Goal: Book appointment/travel/reservation

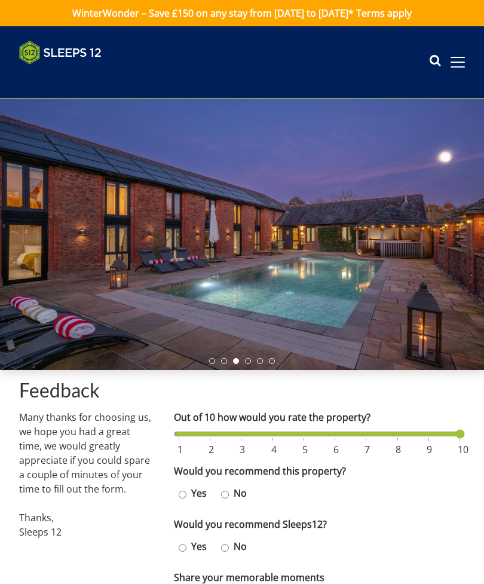
click at [454, 62] on span at bounding box center [458, 62] width 14 height 1
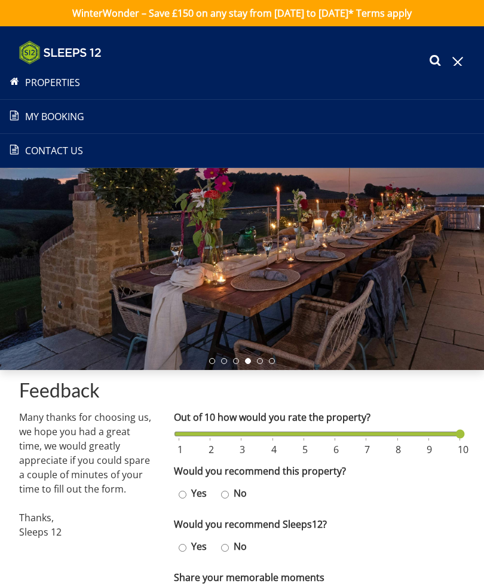
click at [72, 94] on li "Properties" at bounding box center [242, 83] width 484 height 34
click at [63, 85] on link "Properties" at bounding box center [242, 82] width 484 height 14
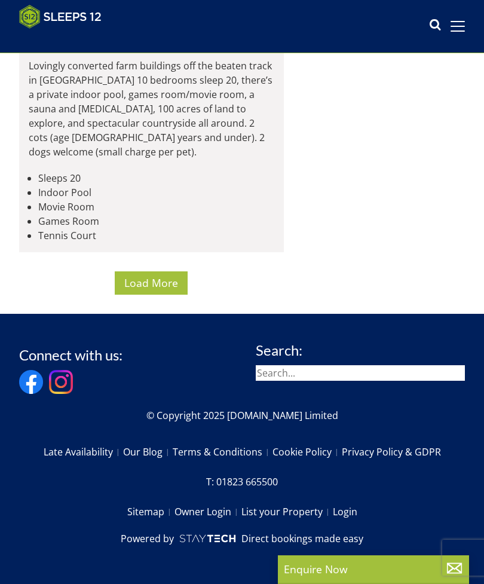
scroll to position [8156, 0]
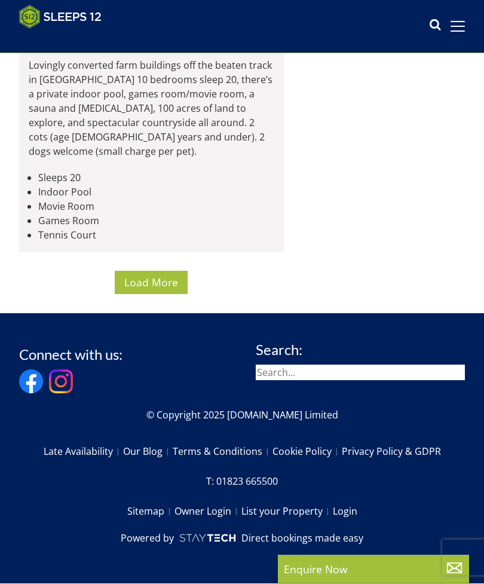
click at [152, 290] on span "Load More" at bounding box center [151, 283] width 54 height 14
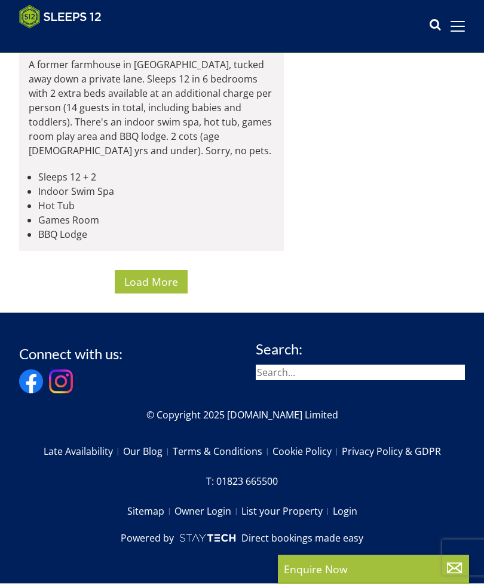
scroll to position [16603, 0]
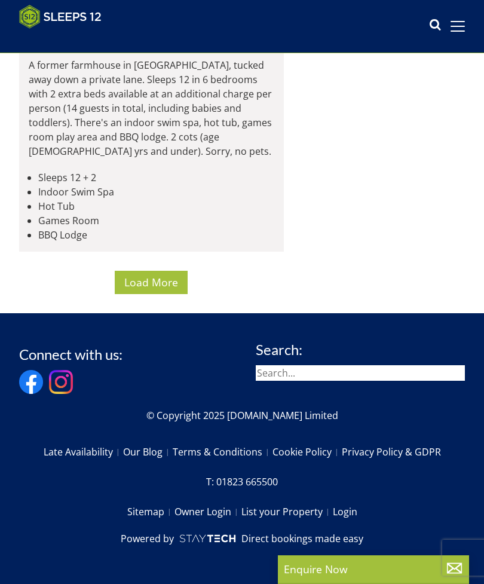
click at [147, 289] on span "Load More" at bounding box center [151, 282] width 54 height 14
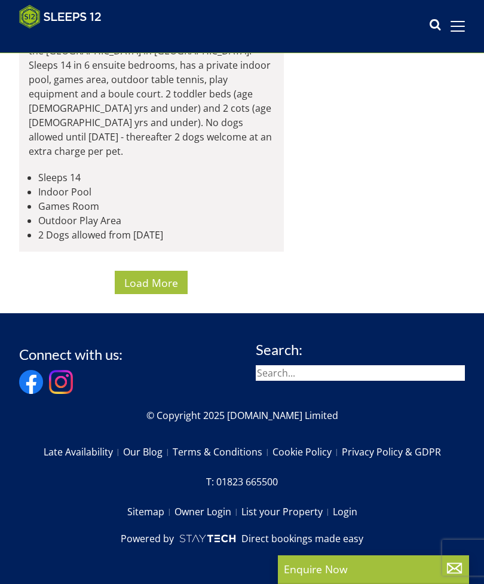
scroll to position [24655, 0]
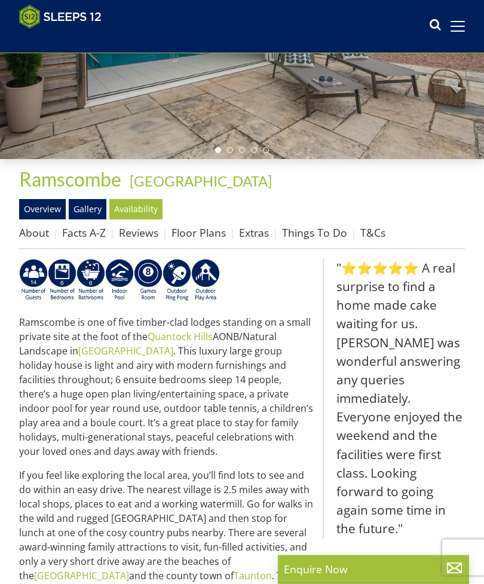
scroll to position [192, 0]
click at [133, 209] on link "Availability" at bounding box center [135, 209] width 53 height 20
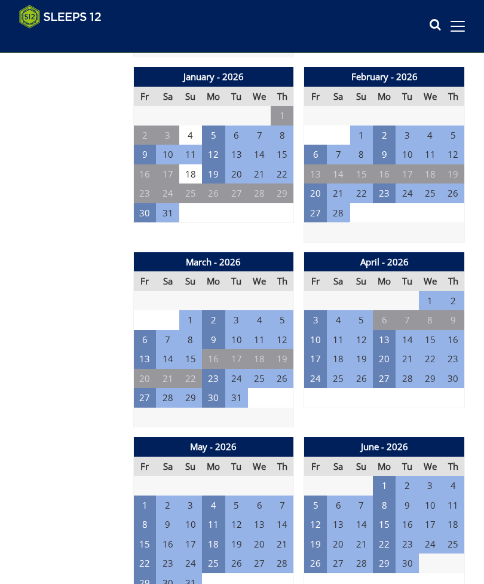
scroll to position [734, 0]
click at [216, 310] on td "2" at bounding box center [213, 320] width 23 height 20
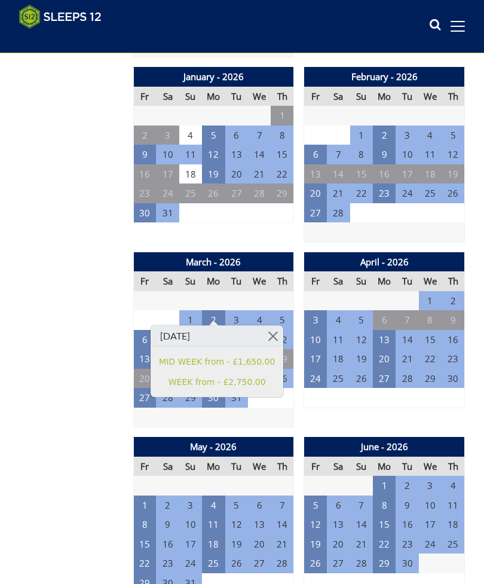
click at [267, 334] on link at bounding box center [272, 336] width 21 height 21
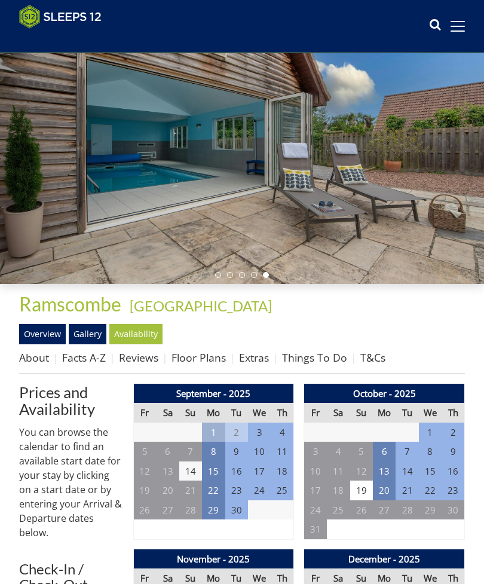
scroll to position [0, 0]
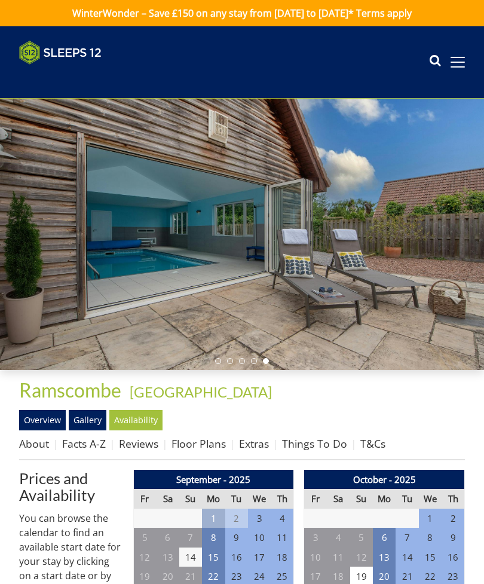
scroll to position [192, 0]
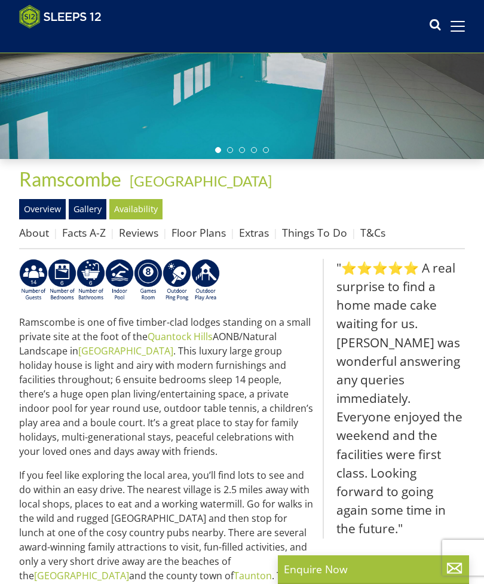
click at [430, 26] on icon at bounding box center [435, 26] width 12 height 18
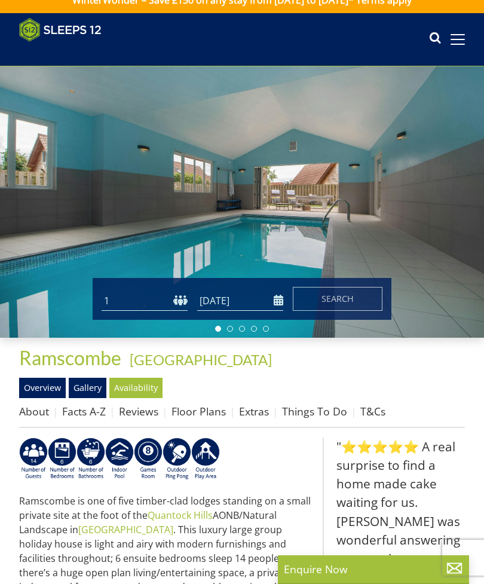
scroll to position [0, 0]
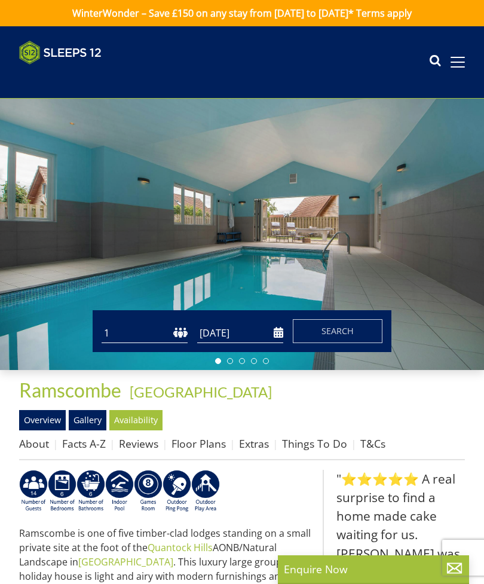
click at [136, 331] on select "1 2 3 4 5 6 7 8 9 10 11 12 13 14 15 16 17 18 19 20 21 22 23 24 25 26 27 28 29 3…" at bounding box center [145, 333] width 86 height 20
select select "10"
click at [268, 334] on input "[DATE]" at bounding box center [240, 333] width 86 height 20
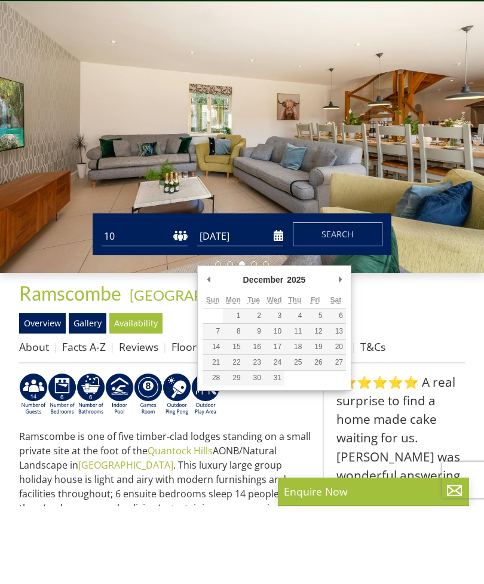
type input "[DATE]"
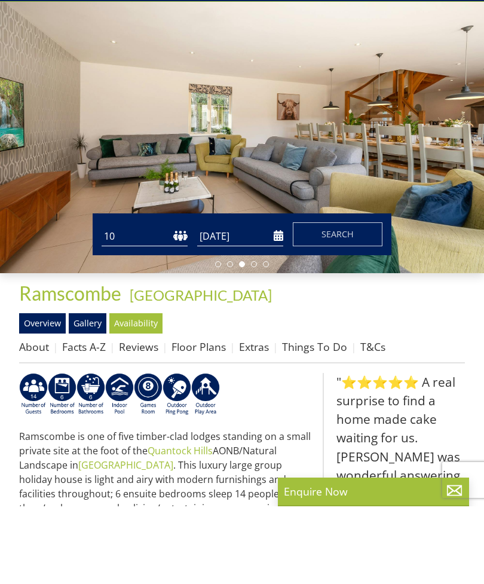
scroll to position [78, 0]
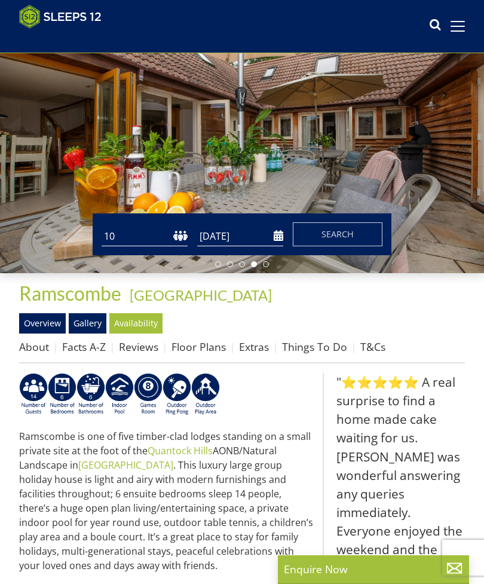
click at [344, 227] on button "Search" at bounding box center [338, 234] width 90 height 24
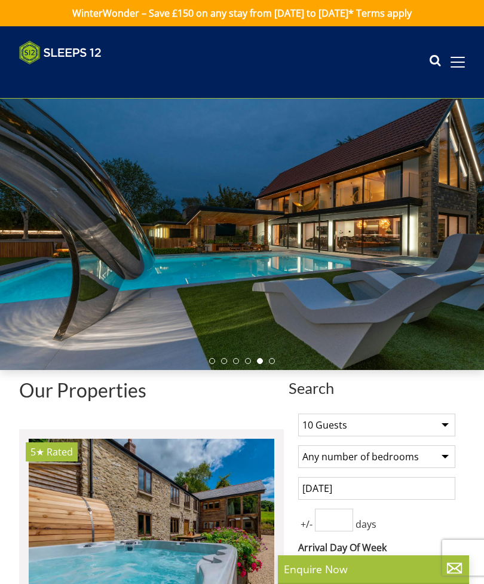
click at [430, 63] on icon at bounding box center [435, 62] width 12 height 18
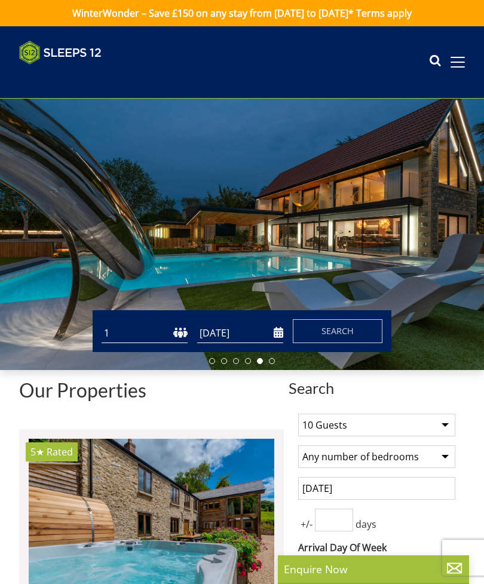
click at [226, 329] on input "[DATE]" at bounding box center [240, 333] width 86 height 20
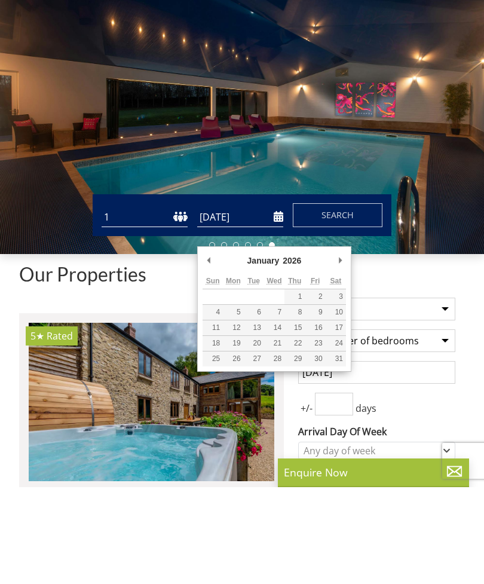
type input "[DATE]"
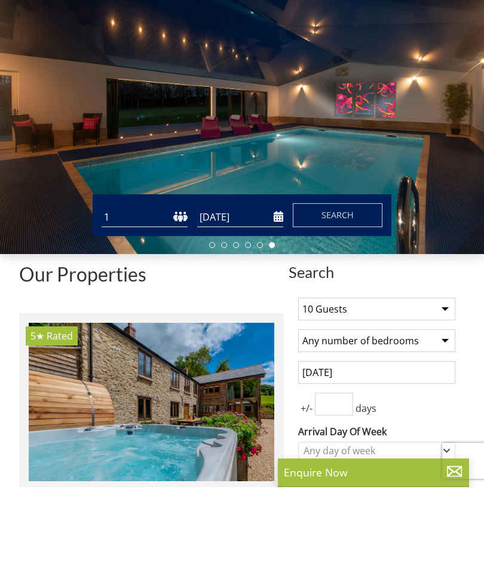
scroll to position [97, 0]
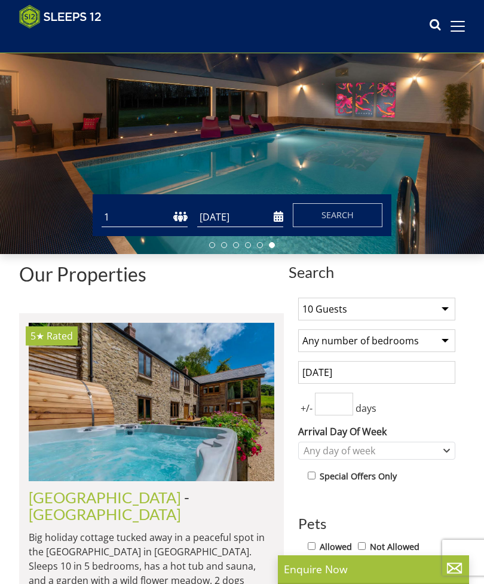
click at [136, 213] on select "1 2 3 4 5 6 7 8 9 10 11 12 13 14 15 16 17 18 19 20 21 22 23 24 25 26 27 28 29 3…" at bounding box center [145, 217] width 86 height 20
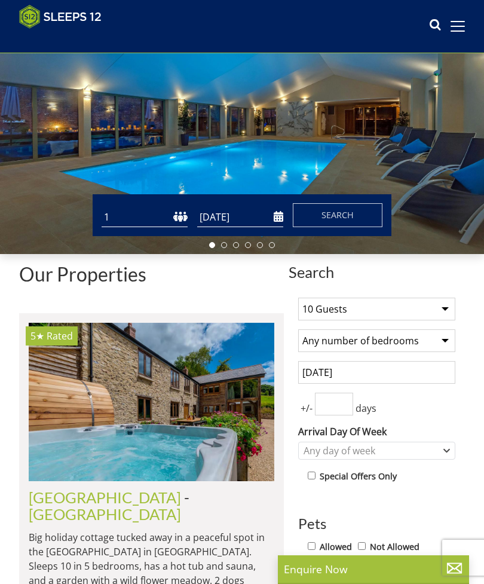
select select "10"
click at [338, 213] on span "Search" at bounding box center [338, 214] width 32 height 11
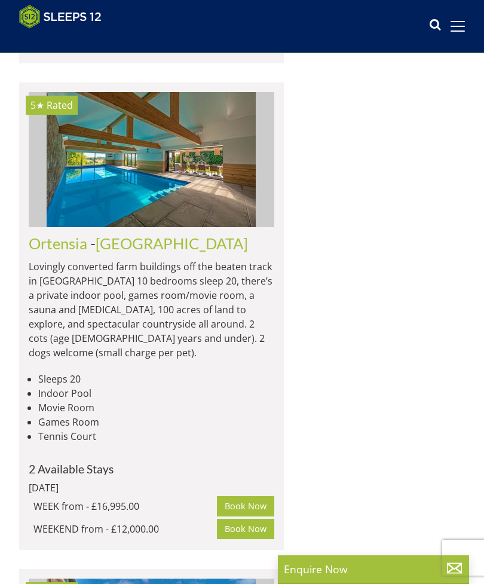
scroll to position [6580, 0]
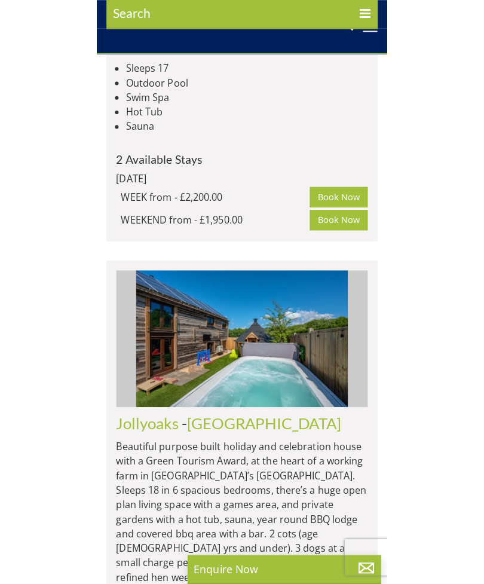
scroll to position [5480, 0]
